Goal: Find specific page/section: Find specific page/section

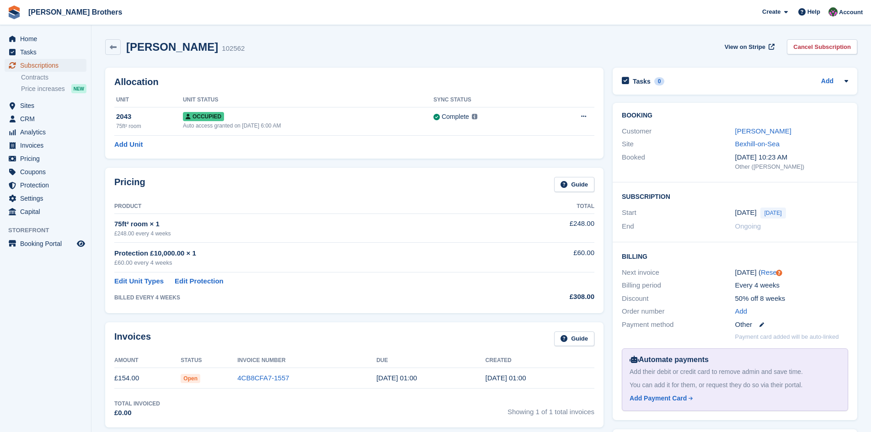
click at [30, 66] on span "Subscriptions" at bounding box center [47, 65] width 55 height 13
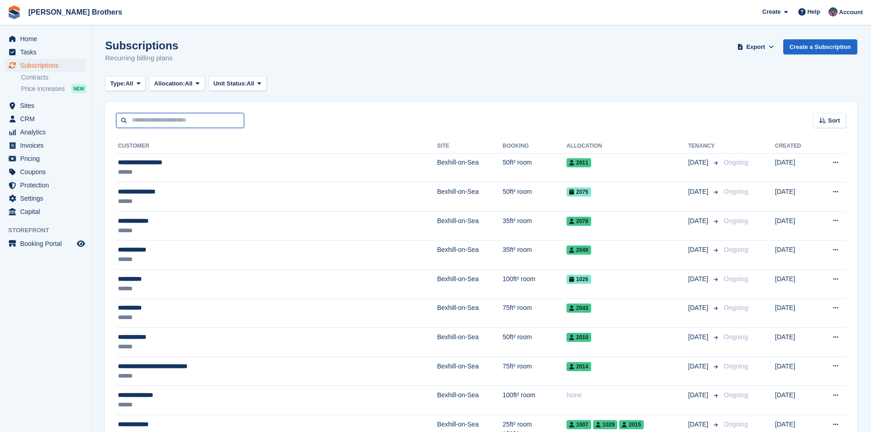
click at [151, 123] on input "text" at bounding box center [180, 120] width 128 height 15
type input "***"
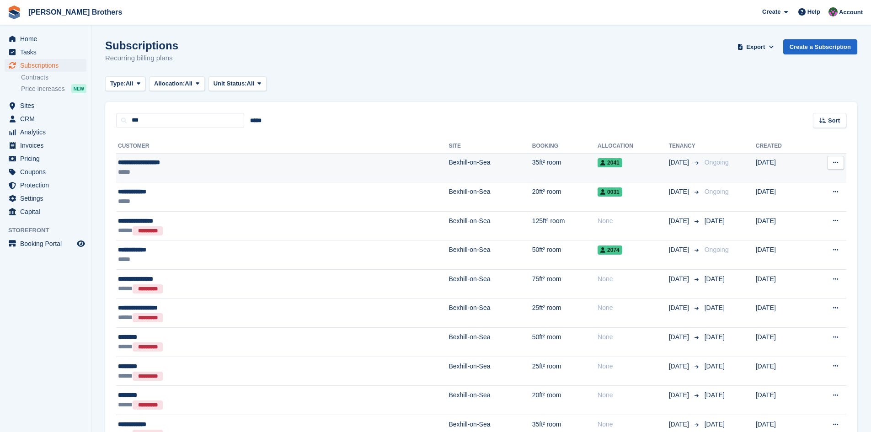
click at [158, 165] on div "**********" at bounding box center [200, 163] width 164 height 10
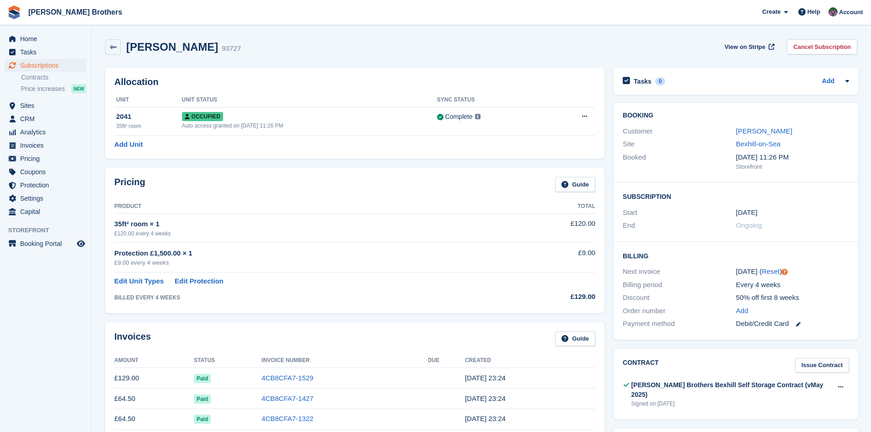
scroll to position [137, 0]
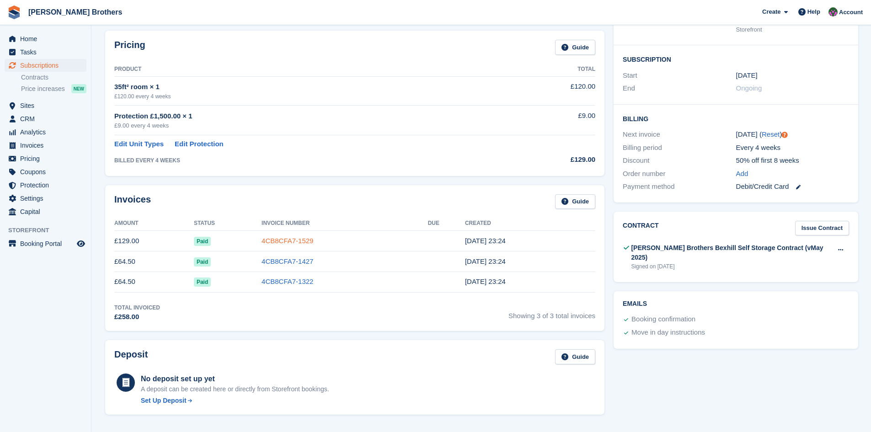
click at [282, 239] on link "4CB8CFA7-1529" at bounding box center [287, 241] width 52 height 8
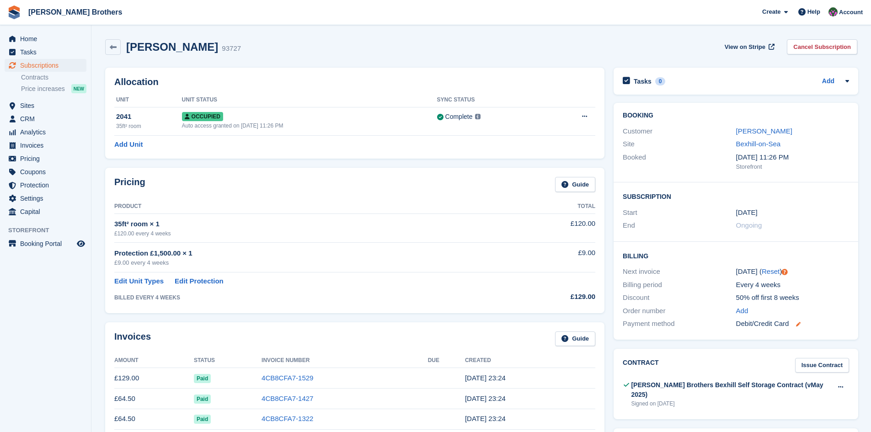
click at [797, 325] on icon at bounding box center [798, 324] width 5 height 5
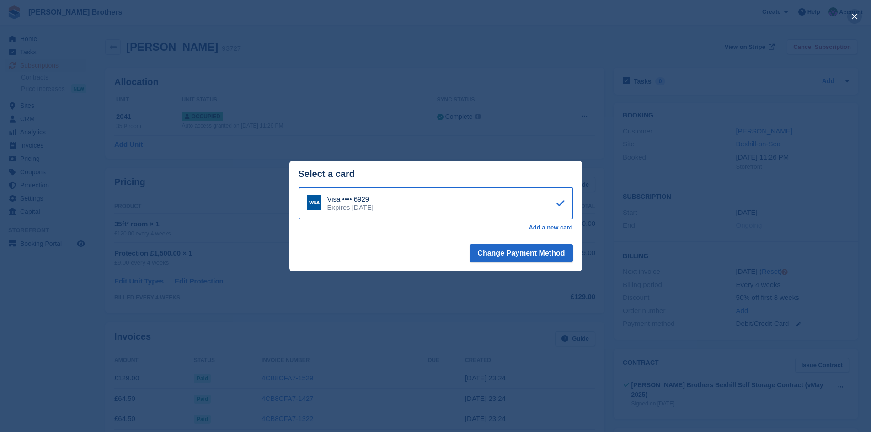
click at [857, 15] on button "close" at bounding box center [854, 16] width 15 height 15
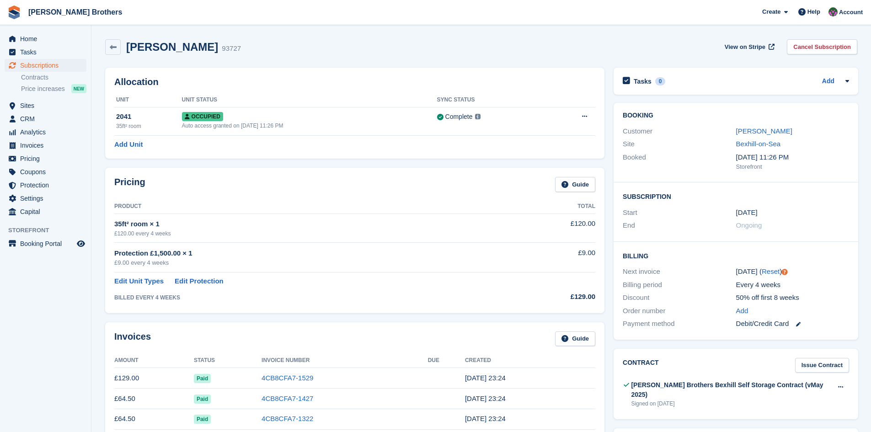
scroll to position [91, 0]
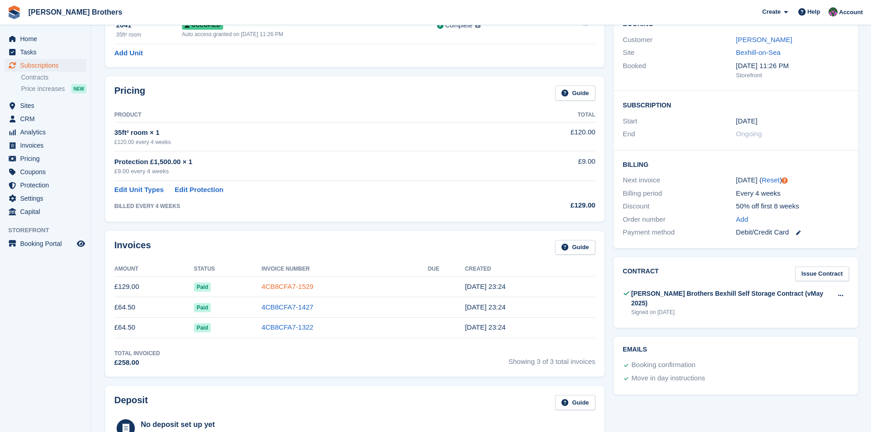
click at [291, 288] on link "4CB8CFA7-1529" at bounding box center [287, 286] width 52 height 8
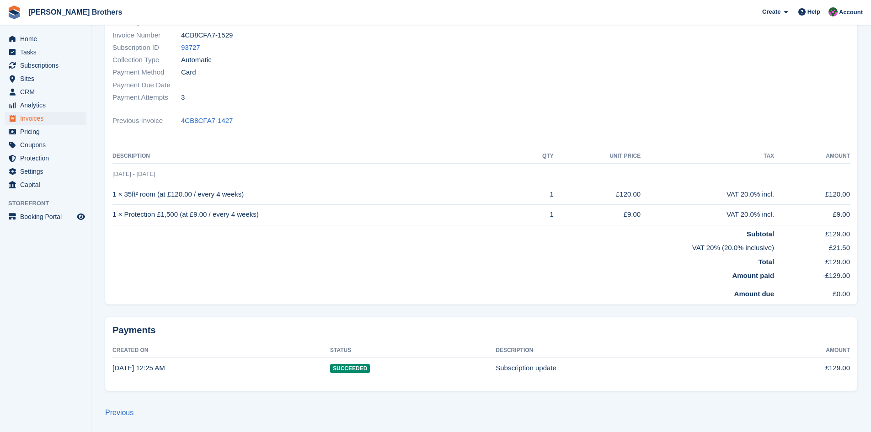
scroll to position [30, 0]
